Goal: Information Seeking & Learning: Compare options

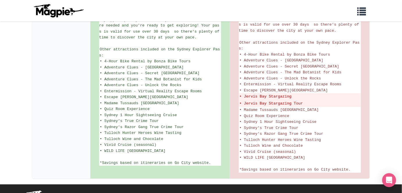
scroll to position [348, 0]
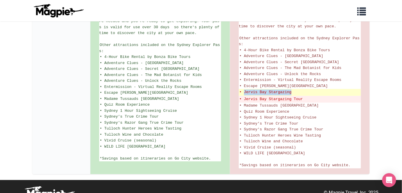
drag, startPoint x: 244, startPoint y: 88, endPoint x: 292, endPoint y: 89, distance: 48.3
click at [292, 90] on del "• Jervis Bay Stargazing" at bounding box center [299, 93] width 121 height 6
copy del "Jervis Bay Stargazing"
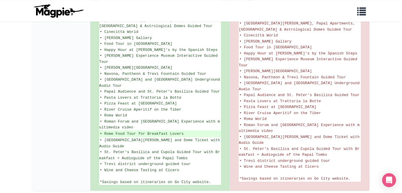
scroll to position [442, 0]
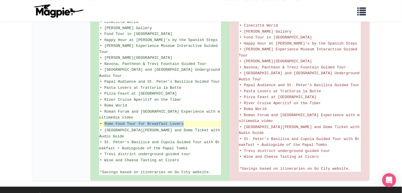
drag, startPoint x: 104, startPoint y: 106, endPoint x: 183, endPoint y: 107, distance: 79.1
click at [183, 121] on ins "• Rome Food Tour for Breakfast Lovers" at bounding box center [160, 124] width 121 height 6
copy ins "Rome Food Tour for Breakfast Lovers"
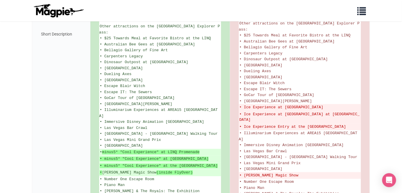
scroll to position [360, 0]
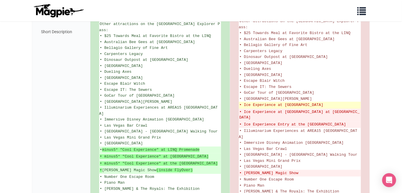
click at [244, 102] on del "• Ice Experience at [GEOGRAPHIC_DATA]" at bounding box center [299, 105] width 121 height 6
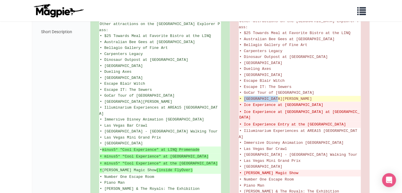
drag, startPoint x: 243, startPoint y: 73, endPoint x: 279, endPoint y: 74, distance: 35.5
click at [279, 97] on span "• [GEOGRAPHIC_DATA][PERSON_NAME]" at bounding box center [275, 99] width 73 height 4
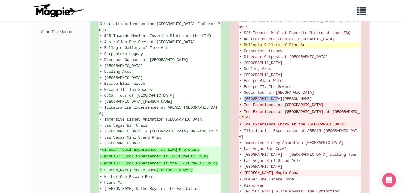
copy span "Hollywood Cars"
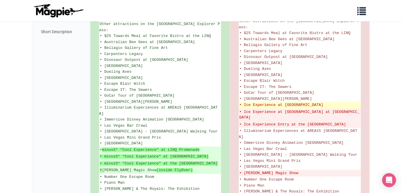
click at [292, 102] on del "• Ice Experience at [GEOGRAPHIC_DATA]" at bounding box center [299, 105] width 121 height 6
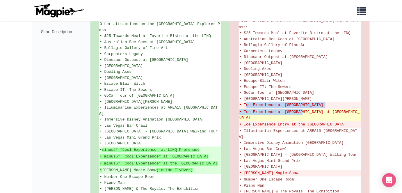
drag, startPoint x: 245, startPoint y: 78, endPoint x: 303, endPoint y: 88, distance: 59.2
click at [303, 88] on ul "Save up to 50%* on top Las Vegas attractions with a Go City Explorer Pass. Choo…" at bounding box center [300, 32] width 122 height 492
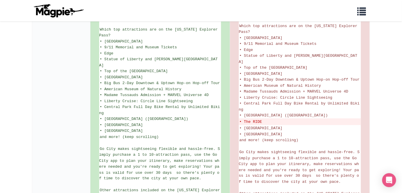
scroll to position [198, 0]
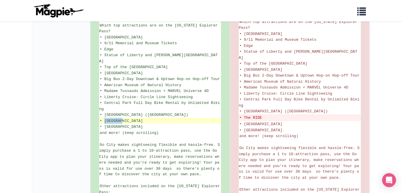
drag, startPoint x: 105, startPoint y: 112, endPoint x: 122, endPoint y: 112, distance: 17.1
click at [122, 119] on span "• Intrepid Museum" at bounding box center [121, 121] width 43 height 4
copy span "Intrepid"
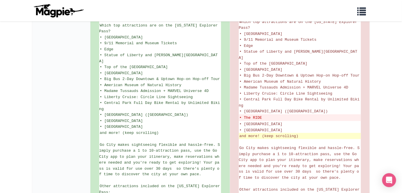
drag, startPoint x: 260, startPoint y: 125, endPoint x: 258, endPoint y: 129, distance: 4.0
click at [260, 134] on span "and more! (keep scrolling)" at bounding box center [268, 136] width 59 height 4
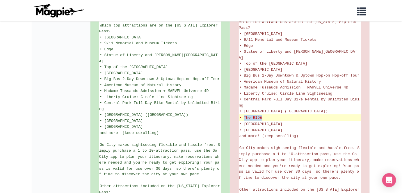
drag, startPoint x: 244, startPoint y: 109, endPoint x: 261, endPoint y: 109, distance: 16.6
click at [261, 115] on del "• The RIDE" at bounding box center [299, 118] width 121 height 6
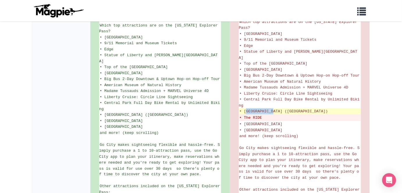
drag, startPoint x: 245, startPoint y: 102, endPoint x: 273, endPoint y: 103, distance: 28.2
click at [273, 109] on span "• Museum of Modern Art (MoMA)" at bounding box center [283, 111] width 88 height 4
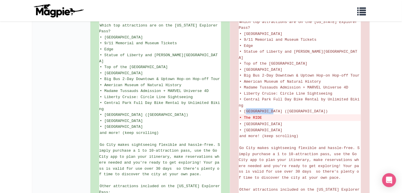
copy span "useum of Mod"
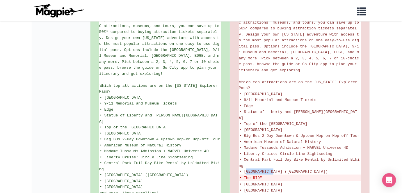
scroll to position [123, 0]
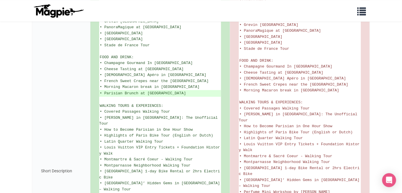
scroll to position [400, 0]
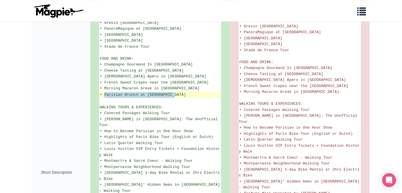
drag, startPoint x: 176, startPoint y: 83, endPoint x: 105, endPoint y: 81, distance: 71.8
click at [105, 92] on ins "• Parisian Brunch at [GEOGRAPHIC_DATA]" at bounding box center [160, 95] width 121 height 6
copy ins "Parisian Brunch at [GEOGRAPHIC_DATA]"
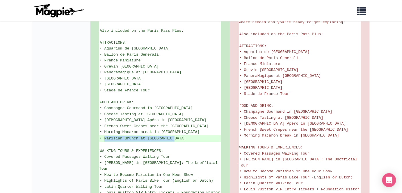
scroll to position [354, 0]
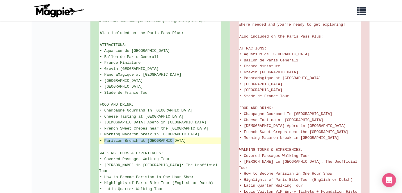
copy ins "Parisian Brunch at [GEOGRAPHIC_DATA]"
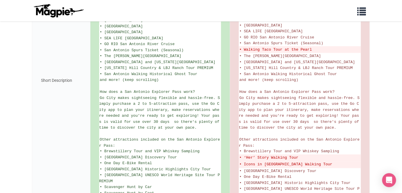
scroll to position [212, 0]
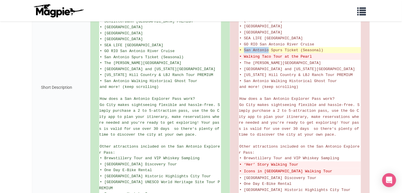
drag, startPoint x: 244, startPoint y: 54, endPoint x: 268, endPoint y: 53, distance: 23.9
click at [268, 52] on span "• San Antonio Spurs Ticket (Seasonal)" at bounding box center [281, 50] width 84 height 4
copy span "San Antonio"
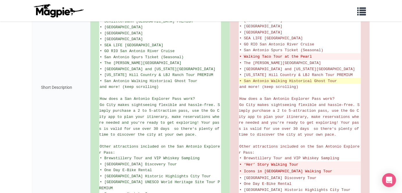
click at [294, 83] on span "• San Antonio Walking Historical Ghost Tour" at bounding box center [287, 81] width 97 height 4
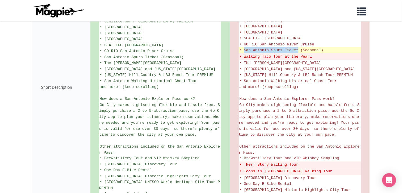
drag, startPoint x: 298, startPoint y: 54, endPoint x: 243, endPoint y: 54, distance: 54.9
click at [243, 52] on span "• San Antonio Spurs Ticket (Seasonal)" at bounding box center [281, 50] width 84 height 4
copy span "San Antonio Spurs Ticket"
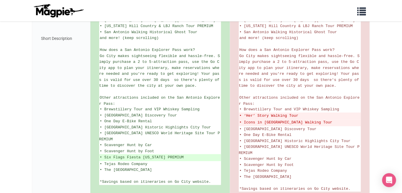
scroll to position [297, 0]
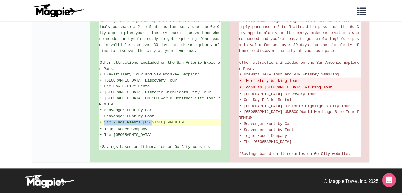
drag, startPoint x: 105, startPoint y: 122, endPoint x: 153, endPoint y: 123, distance: 48.0
click at [153, 123] on ins "• Six Flags Fiesta [US_STATE] PREMIUM" at bounding box center [160, 123] width 121 height 6
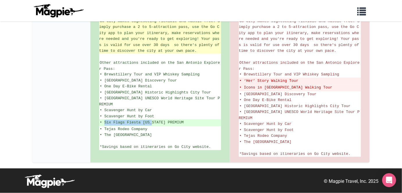
copy ins "Six Flags Fiesta Texa"
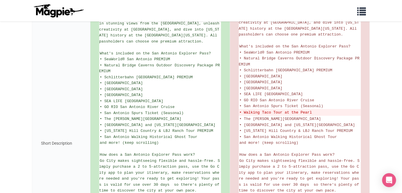
scroll to position [156, 0]
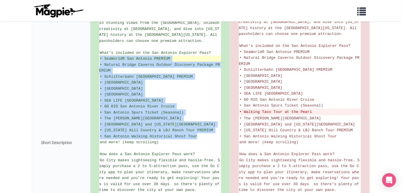
drag, startPoint x: 163, startPoint y: 145, endPoint x: 100, endPoint y: 65, distance: 102.0
click at [100, 65] on ul "Save up to 50%* on admission to your choice of 2, 3, 4, or 5 top [GEOGRAPHIC_DA…" at bounding box center [160, 142] width 122 height 293
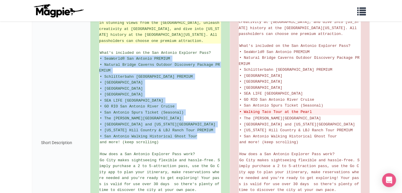
copy ul "• SeaWorld® San Antonio PREMIUM • Natural Bridge Caverns Outdoor Discovery Pack…"
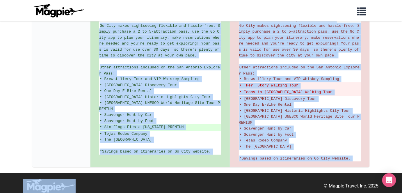
scroll to position [297, 0]
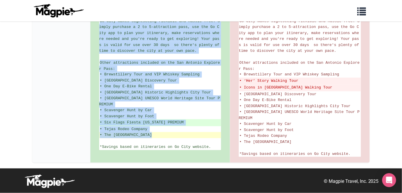
drag, startPoint x: 101, startPoint y: 78, endPoint x: 159, endPoint y: 133, distance: 80.2
click at [157, 137] on ul "Save up to 50%* on admission to your choice of 2, 3, 4, or 5 top [GEOGRAPHIC_DA…" at bounding box center [160, 3] width 122 height 293
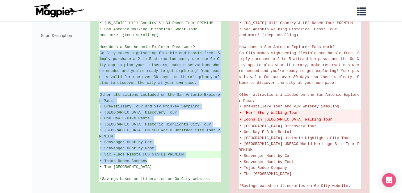
scroll to position [260, 0]
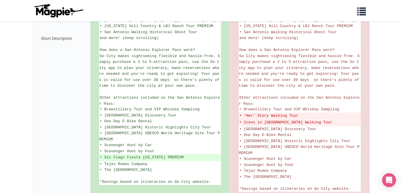
click at [91, 112] on div "Save up to 50%* on admission to your choice of 2, 3, 4, or 5 top [GEOGRAPHIC_DA…" at bounding box center [160, 38] width 140 height 318
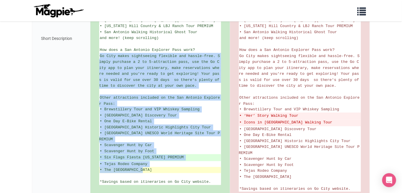
drag, startPoint x: 100, startPoint y: 61, endPoint x: 142, endPoint y: 171, distance: 117.7
click at [142, 171] on ul "Save up to 50%* on admission to your choice of 2, 3, 4, or 5 top [GEOGRAPHIC_DA…" at bounding box center [160, 38] width 122 height 293
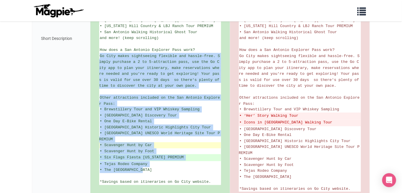
copy ul "Go City makes sightseeing flexible and hassle-free. Simply purchase a 2 to 5-at…"
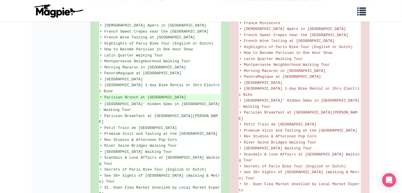
scroll to position [424, 0]
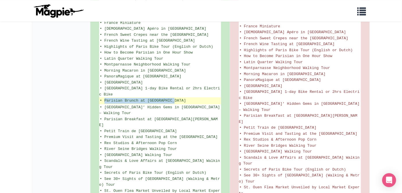
drag, startPoint x: 104, startPoint y: 81, endPoint x: 175, endPoint y: 81, distance: 70.9
click at [175, 98] on ins "• Parisian Brunch at Chill & Golf" at bounding box center [160, 101] width 121 height 6
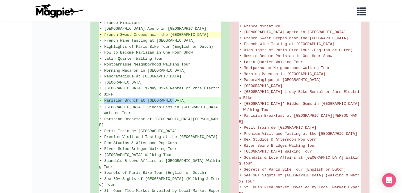
copy ins "Parisian Brunch at Chill & Golf"
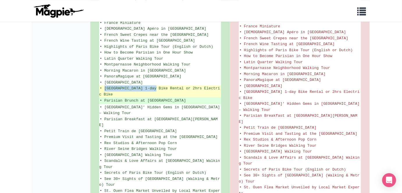
drag, startPoint x: 105, startPoint y: 76, endPoint x: 156, endPoint y: 77, distance: 51.7
click at [156, 86] on span "• Paris 1-day Bike Rental or 2hrs Electric Bike" at bounding box center [159, 91] width 121 height 10
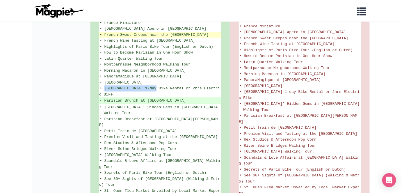
copy span "Paris 1-day Bike Rental"
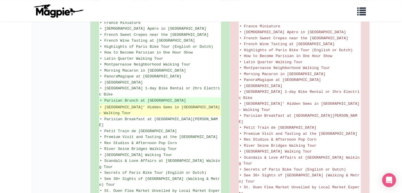
click at [194, 105] on span "• Paris’ Hidden Gems in Le Marais – Walking Tour" at bounding box center [160, 110] width 123 height 10
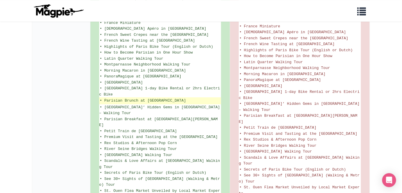
click at [176, 98] on ins "• Parisian Brunch at Chill & Golf" at bounding box center [160, 101] width 121 height 6
drag, startPoint x: 175, startPoint y: 82, endPoint x: 104, endPoint y: 84, distance: 71.2
click at [104, 98] on ins "• Parisian Brunch at [GEOGRAPHIC_DATA]" at bounding box center [160, 101] width 121 height 6
copy ins "Parisian Brunch at [GEOGRAPHIC_DATA]"
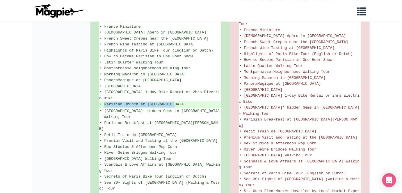
scroll to position [425, 0]
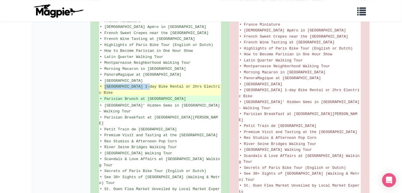
drag, startPoint x: 106, startPoint y: 74, endPoint x: 150, endPoint y: 77, distance: 44.0
click at [150, 84] on span "• [GEOGRAPHIC_DATA] 1-day Bike Rental or 2hrs Electric Bike" at bounding box center [159, 89] width 121 height 10
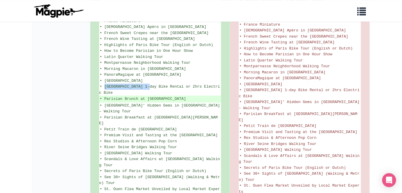
copy span "Paris 1-day Bike Ren"
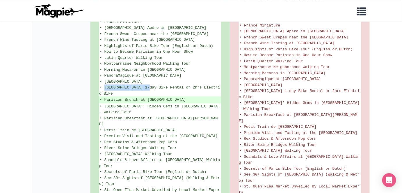
scroll to position [417, 0]
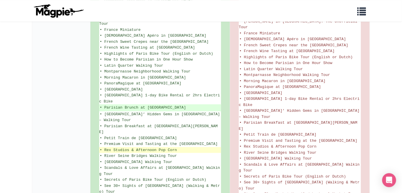
click at [186, 147] on li "• Rex Studios & Afternoon Pop Corn" at bounding box center [160, 150] width 122 height 6
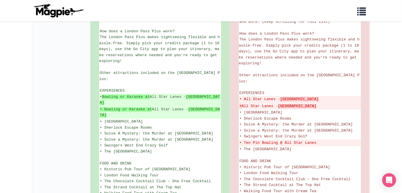
scroll to position [289, 0]
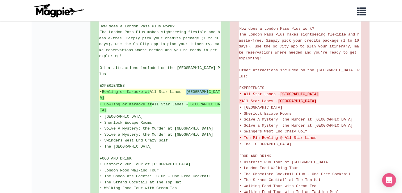
drag, startPoint x: 194, startPoint y: 81, endPoint x: 215, endPoint y: 80, distance: 21.8
click at [215, 89] on ins "• Bowling or Karaoke at [GEOGRAPHIC_DATA]" at bounding box center [160, 94] width 121 height 11
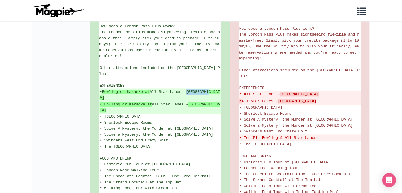
copy strong "[GEOGRAPHIC_DATA]"
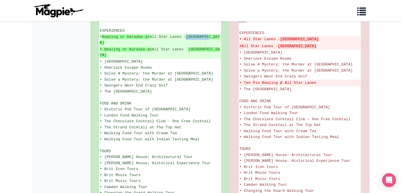
scroll to position [302, 0]
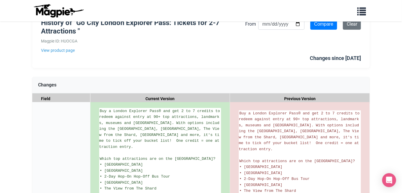
scroll to position [33, 0]
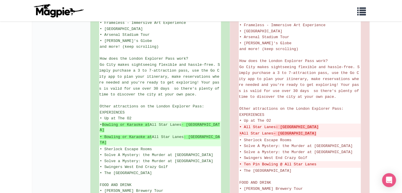
scroll to position [240, 0]
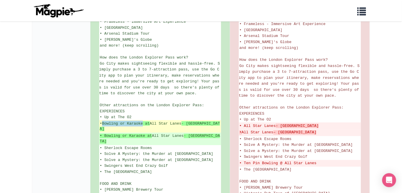
drag, startPoint x: 110, startPoint y: 124, endPoint x: 144, endPoint y: 122, distance: 34.4
click at [144, 122] on strong "Bowling or Karaoke at" at bounding box center [126, 123] width 48 height 4
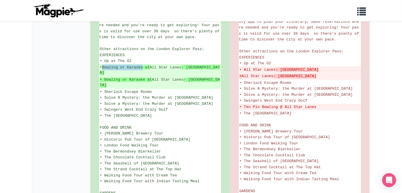
scroll to position [289, 0]
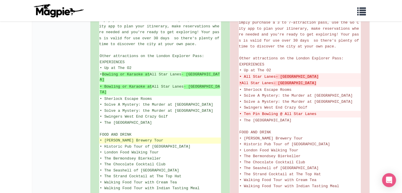
click at [188, 137] on li "• Fuller’s Brewery Tour" at bounding box center [160, 140] width 122 height 6
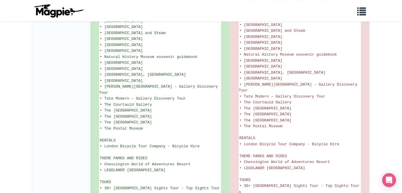
scroll to position [683, 0]
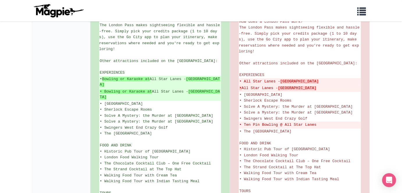
scroll to position [289, 0]
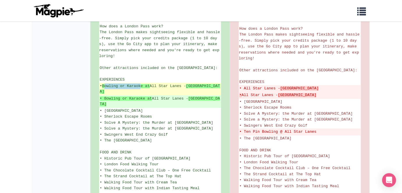
drag, startPoint x: 116, startPoint y: 81, endPoint x: 144, endPoint y: 80, distance: 27.4
click at [144, 84] on strong "Bowling or Karaoke at" at bounding box center [126, 86] width 48 height 4
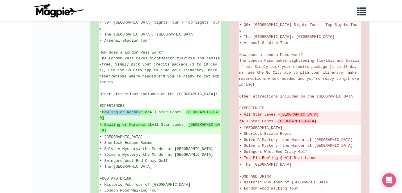
scroll to position [260, 0]
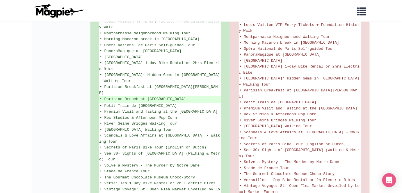
scroll to position [442, 0]
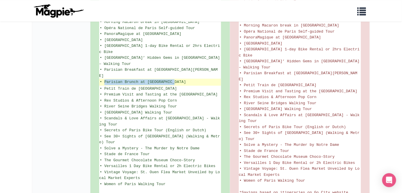
drag, startPoint x: 104, startPoint y: 42, endPoint x: 175, endPoint y: 42, distance: 71.5
click at [175, 79] on ins "• Parisian Brunch at [GEOGRAPHIC_DATA]" at bounding box center [160, 82] width 121 height 6
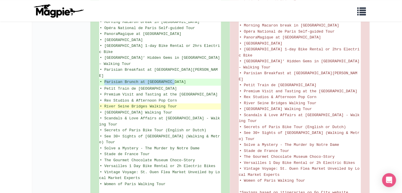
copy ins "Parisian Brunch at [GEOGRAPHIC_DATA]"
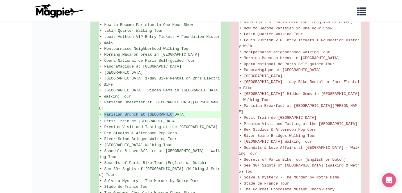
scroll to position [403, 0]
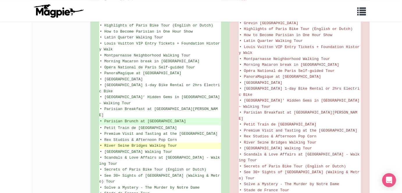
click at [210, 142] on li "• River Seine Bridges Walking Tour" at bounding box center [160, 145] width 122 height 6
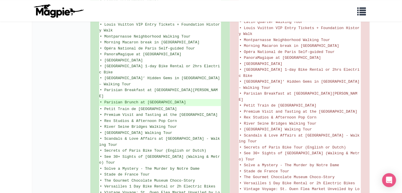
scroll to position [442, 0]
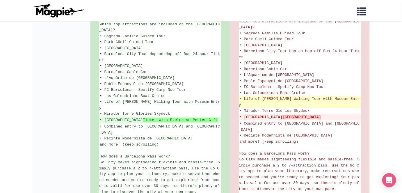
scroll to position [200, 0]
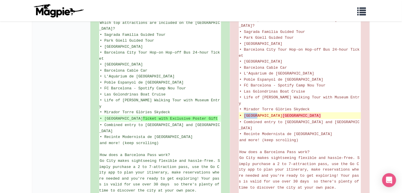
drag, startPoint x: 244, startPoint y: 101, endPoint x: 258, endPoint y: 103, distance: 13.8
click at [258, 113] on del "• Moco Museum Barcelona" at bounding box center [299, 116] width 121 height 6
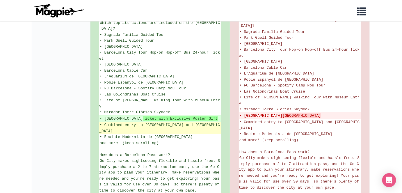
click at [129, 122] on li "• Combined entry to Museum of Illusions and Big Fun Museum" at bounding box center [160, 128] width 122 height 12
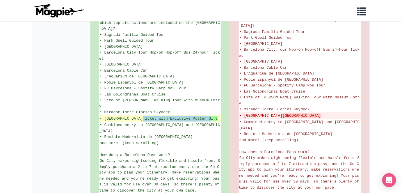
drag, startPoint x: 132, startPoint y: 99, endPoint x: 200, endPoint y: 101, distance: 67.7
click at [200, 116] on strong "Ticket with Exclusive Poster Gift" at bounding box center [180, 118] width 75 height 4
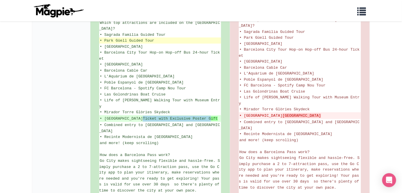
copy strong "Ticket with Exclusive Poster G"
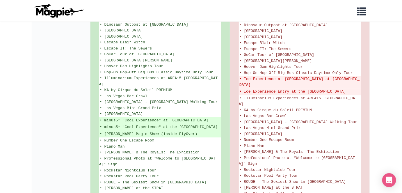
scroll to position [449, 0]
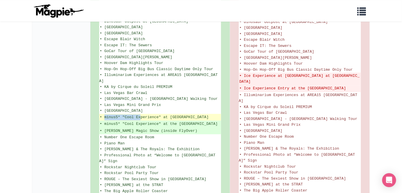
drag, startPoint x: 104, startPoint y: 82, endPoint x: 141, endPoint y: 81, distance: 36.3
click at [141, 114] on ins "• minus5* "Cool Experience" at [GEOGRAPHIC_DATA]" at bounding box center [160, 117] width 121 height 6
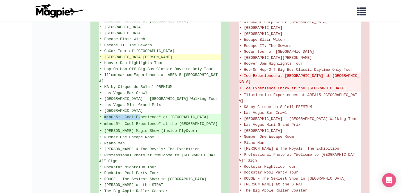
copy ins "minus5* "Cool Ex"
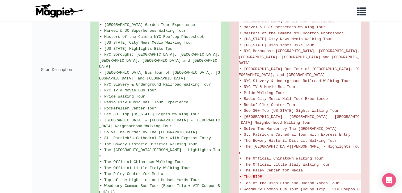
scroll to position [591, 0]
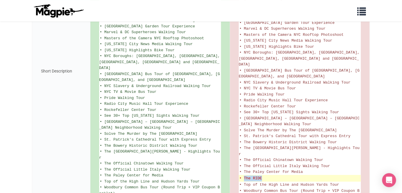
drag, startPoint x: 263, startPoint y: 129, endPoint x: 244, endPoint y: 127, distance: 18.7
click at [244, 175] on del "• The RIDE" at bounding box center [299, 178] width 121 height 6
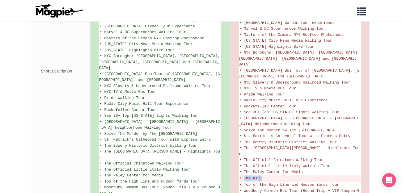
copy del "The RIDE"
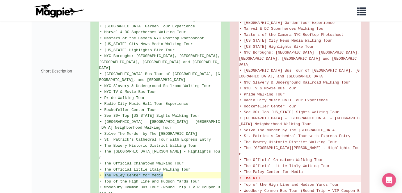
drag, startPoint x: 104, startPoint y: 125, endPoint x: 162, endPoint y: 127, distance: 58.2
click at [162, 173] on span "• The Paley Center for Media" at bounding box center [131, 175] width 63 height 4
copy span "The [PERSON_NAME] Center for Media"
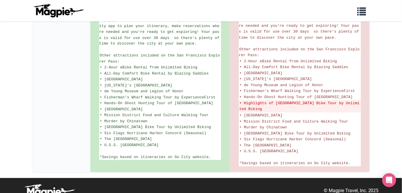
scroll to position [328, 0]
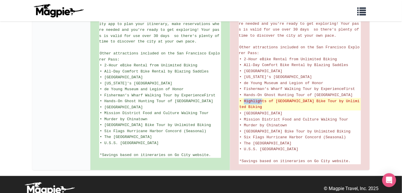
drag, startPoint x: 244, startPoint y: 97, endPoint x: 261, endPoint y: 99, distance: 16.6
click at [261, 99] on del "• Highlights of [GEOGRAPHIC_DATA] Bike Tour by Unlimited Biking" at bounding box center [299, 104] width 121 height 11
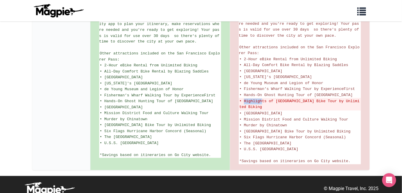
copy del "Highligh"
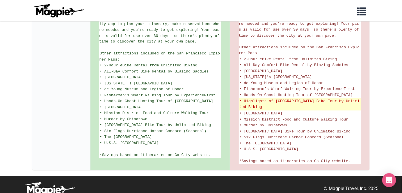
click at [277, 101] on del "• Highlights of [GEOGRAPHIC_DATA] Bike Tour by Unlimited Biking" at bounding box center [299, 104] width 121 height 11
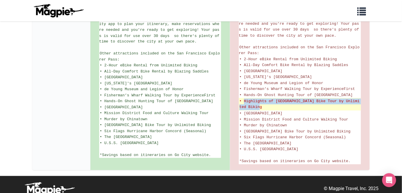
drag, startPoint x: 246, startPoint y: 95, endPoint x: 263, endPoint y: 101, distance: 17.6
click at [263, 101] on del "• Highlights of [GEOGRAPHIC_DATA] Bike Tour by Unlimited Biking" at bounding box center [299, 104] width 121 height 11
copy del "Highlights of [GEOGRAPHIC_DATA] Bike Tour by Unlimited Biking"
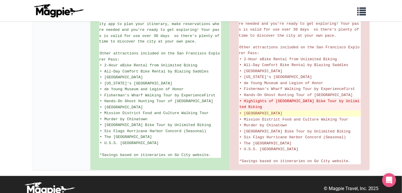
click at [262, 111] on span "• [GEOGRAPHIC_DATA]" at bounding box center [260, 113] width 43 height 4
